Goal: Task Accomplishment & Management: Complete application form

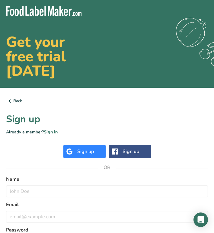
click at [87, 153] on div "Sign up" at bounding box center [85, 151] width 17 height 7
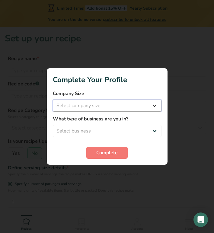
click at [127, 102] on select "Select company size" at bounding box center [107, 105] width 109 height 12
select select "4"
click at [53, 99] on select "Select company size Fewer than 10 Employees 10 to 50 Employees 51 to 500 Employ…" at bounding box center [107, 105] width 109 height 12
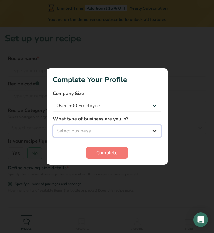
click at [130, 125] on select "Select business Packaged Food Manufacturer Restaurant & Cafe Bakery Meal Plans …" at bounding box center [107, 131] width 109 height 12
select select "2"
click at [53, 125] on select "Select business Packaged Food Manufacturer Restaurant & Cafe Bakery Meal Plans …" at bounding box center [107, 131] width 109 height 12
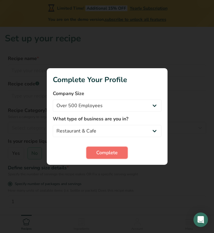
click at [112, 153] on span "Complete" at bounding box center [106, 152] width 21 height 7
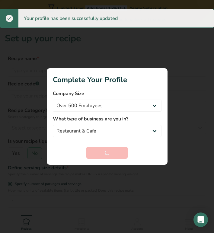
click at [144, 65] on div at bounding box center [107, 116] width 214 height 233
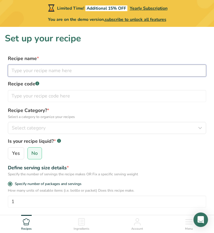
click at [144, 70] on input "text" at bounding box center [107, 71] width 198 height 12
type input "F"
type input "Ginger Zap"
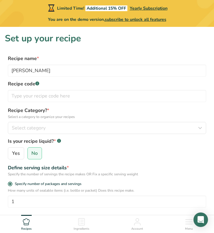
click at [55, 102] on form "Recipe name * Ginger Zap Recipe code .a-a{fill:#347362;}.b-a{fill:#fff;} Recipe…" at bounding box center [107, 207] width 204 height 304
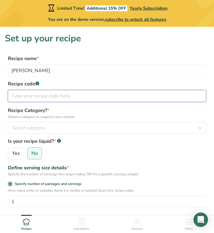
click at [62, 96] on input "text" at bounding box center [107, 96] width 198 height 12
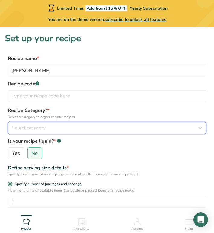
click at [134, 127] on div "Select category" at bounding box center [105, 127] width 187 height 7
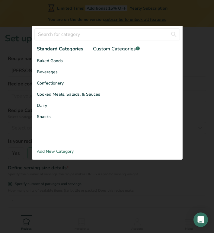
click at [93, 20] on div at bounding box center [107, 116] width 214 height 233
